Goal: Task Accomplishment & Management: Use online tool/utility

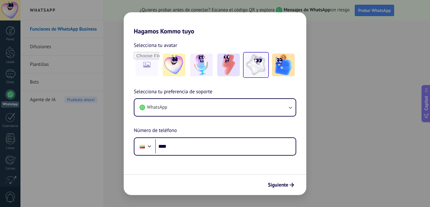
click at [250, 59] on img at bounding box center [256, 64] width 23 height 23
click at [278, 183] on span "Siguiente" at bounding box center [278, 185] width 20 height 4
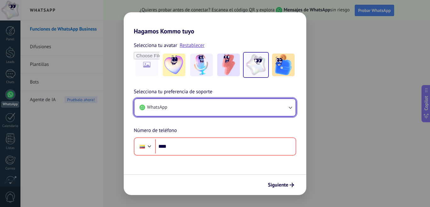
click at [180, 113] on button "WhatsApp" at bounding box center [214, 107] width 161 height 17
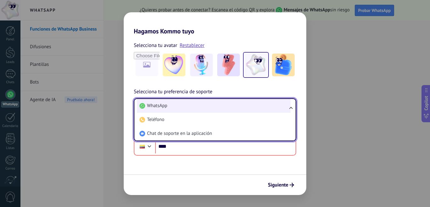
click at [182, 107] on li "WhatsApp" at bounding box center [214, 106] width 154 height 14
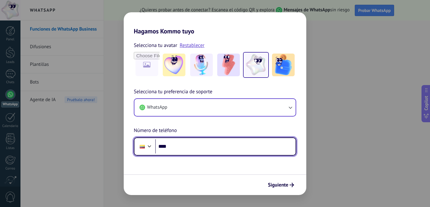
click at [180, 145] on input "****" at bounding box center [225, 146] width 140 height 14
click at [178, 149] on input "****" at bounding box center [225, 146] width 140 height 14
paste input "**********"
type input "**********"
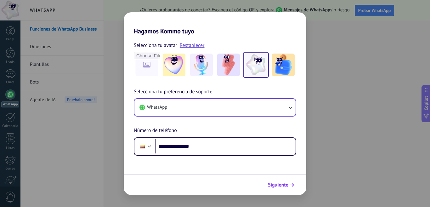
click at [291, 187] on button "Siguiente" at bounding box center [281, 184] width 32 height 11
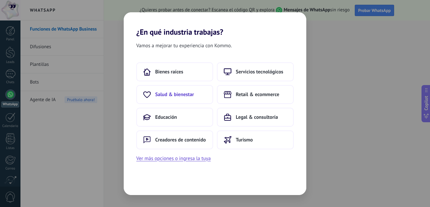
click at [190, 96] on span "Salud & bienestar" at bounding box center [174, 94] width 39 height 6
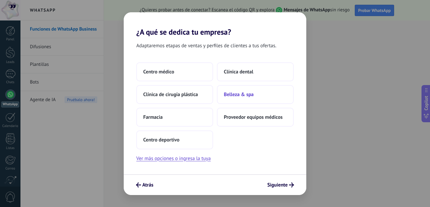
click at [239, 96] on span "Belleza & spa" at bounding box center [239, 94] width 30 height 6
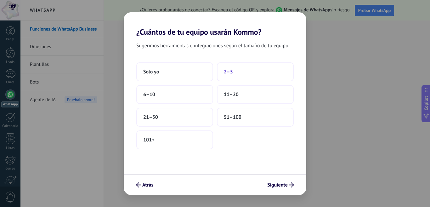
click at [243, 71] on button "2–5" at bounding box center [255, 71] width 77 height 19
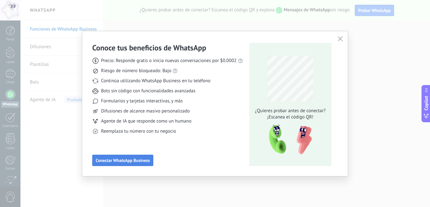
click at [132, 155] on button "Conectar WhatsApp Business" at bounding box center [122, 160] width 61 height 11
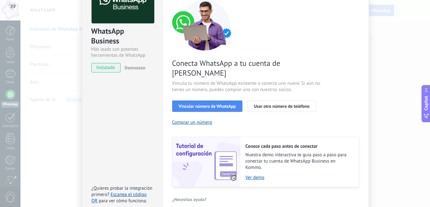
scroll to position [63, 0]
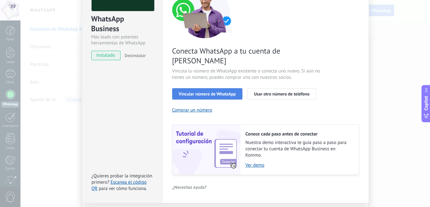
click at [236, 88] on button "Vincular número de WhatsApp" at bounding box center [207, 93] width 70 height 11
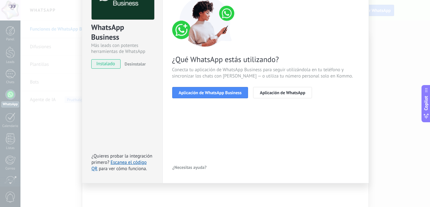
scroll to position [54, 0]
click at [260, 94] on span "Aplicación de WhatsApp" at bounding box center [282, 92] width 45 height 4
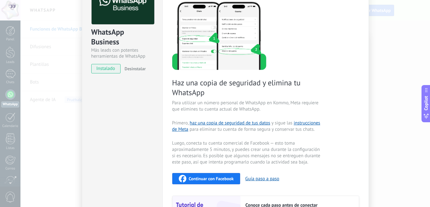
scroll to position [0, 0]
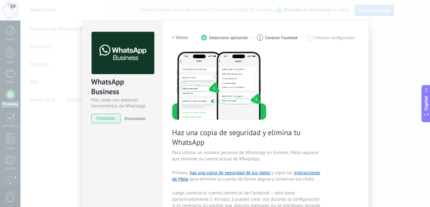
click at [115, 119] on span "instalado" at bounding box center [106, 118] width 29 height 9
click at [108, 119] on span "instalado" at bounding box center [106, 118] width 29 height 9
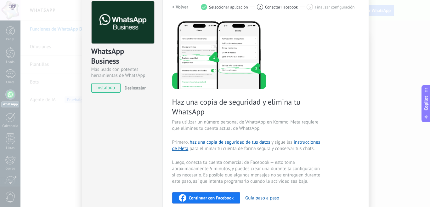
scroll to position [126, 0]
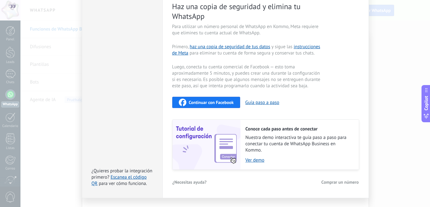
click at [208, 97] on button "Continuar con Facebook" at bounding box center [206, 102] width 68 height 11
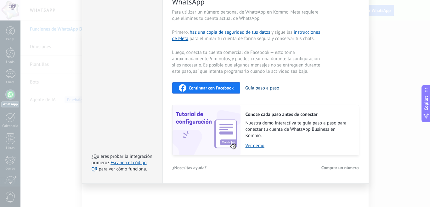
click at [264, 88] on button "Guía paso a paso" at bounding box center [262, 88] width 34 height 6
click at [228, 144] on img at bounding box center [206, 130] width 68 height 50
click at [251, 145] on link "Ver demo" at bounding box center [298, 146] width 107 height 6
click at [127, 163] on link "Escanea el código QR" at bounding box center [119, 166] width 55 height 12
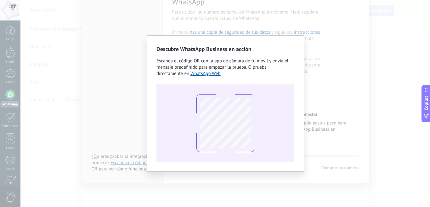
click at [130, 128] on div "Descubre WhatsApp Business en acción Escanea el código QR con la app [PERSON_NA…" at bounding box center [224, 103] width 409 height 207
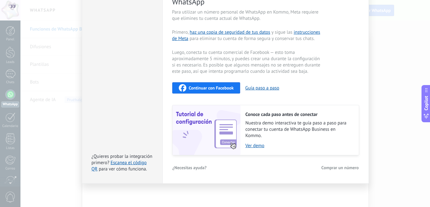
click at [391, 148] on div "WhatsApp Business Más leads con potentes herramientas de WhatsApp instalado Des…" at bounding box center [224, 103] width 409 height 207
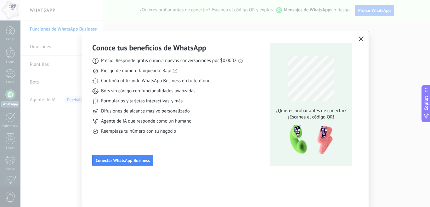
scroll to position [1, 0]
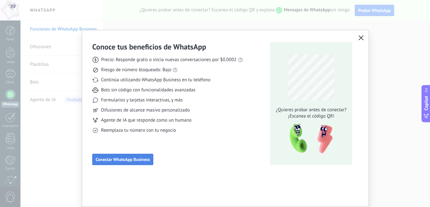
click at [138, 159] on span "Conectar WhatsApp Business" at bounding box center [123, 159] width 54 height 4
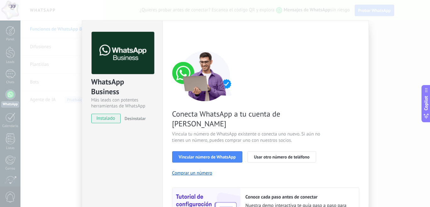
drag, startPoint x: 346, startPoint y: 41, endPoint x: 348, endPoint y: 47, distance: 6.2
click at [346, 41] on div "< Volver 1 Seleccionar aplicación 2 Conectar Facebook 3 Finalizar configuración" at bounding box center [265, 37] width 187 height 11
click at [280, 155] on span "Usar otro número de teléfono" at bounding box center [281, 157] width 55 height 4
